Goal: Find specific page/section: Find specific page/section

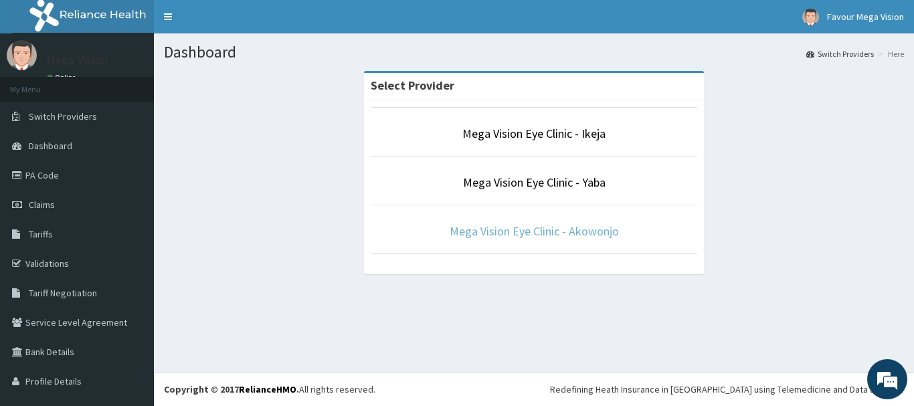
click at [529, 232] on link "Mega Vision Eye Clinic - Akowonjo" at bounding box center [534, 231] width 169 height 15
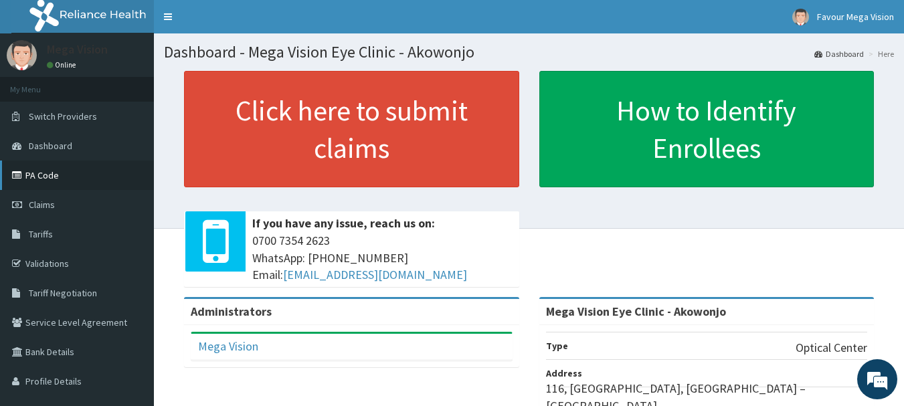
click at [42, 171] on link "PA Code" at bounding box center [77, 175] width 154 height 29
